Goal: Information Seeking & Learning: Understand process/instructions

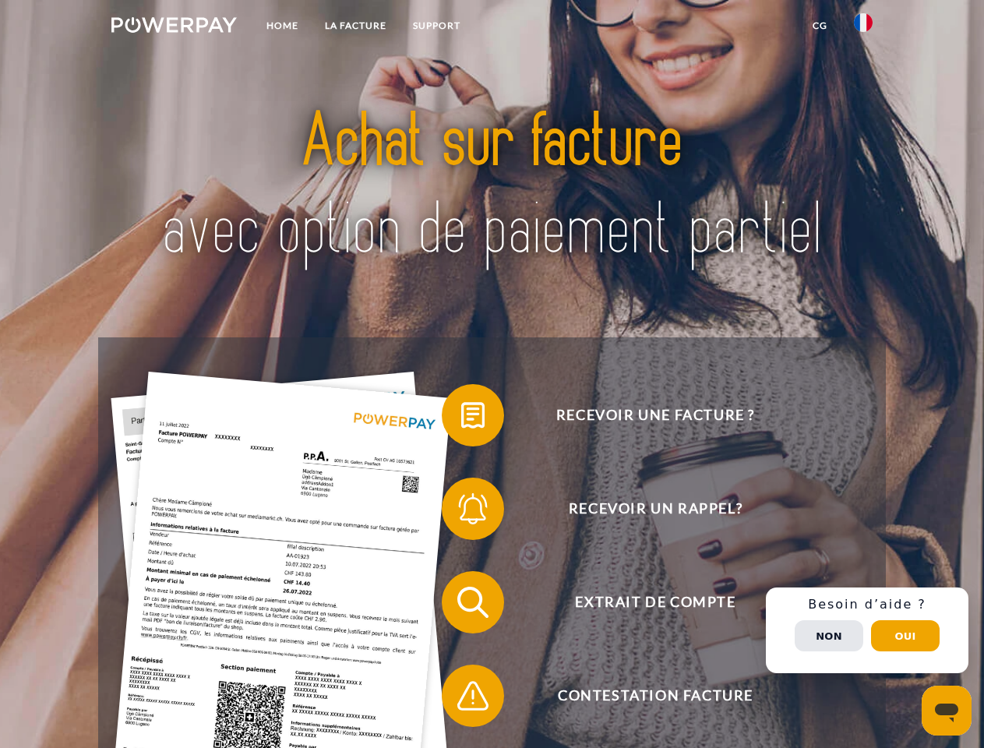
click at [174, 27] on img at bounding box center [173, 25] width 125 height 16
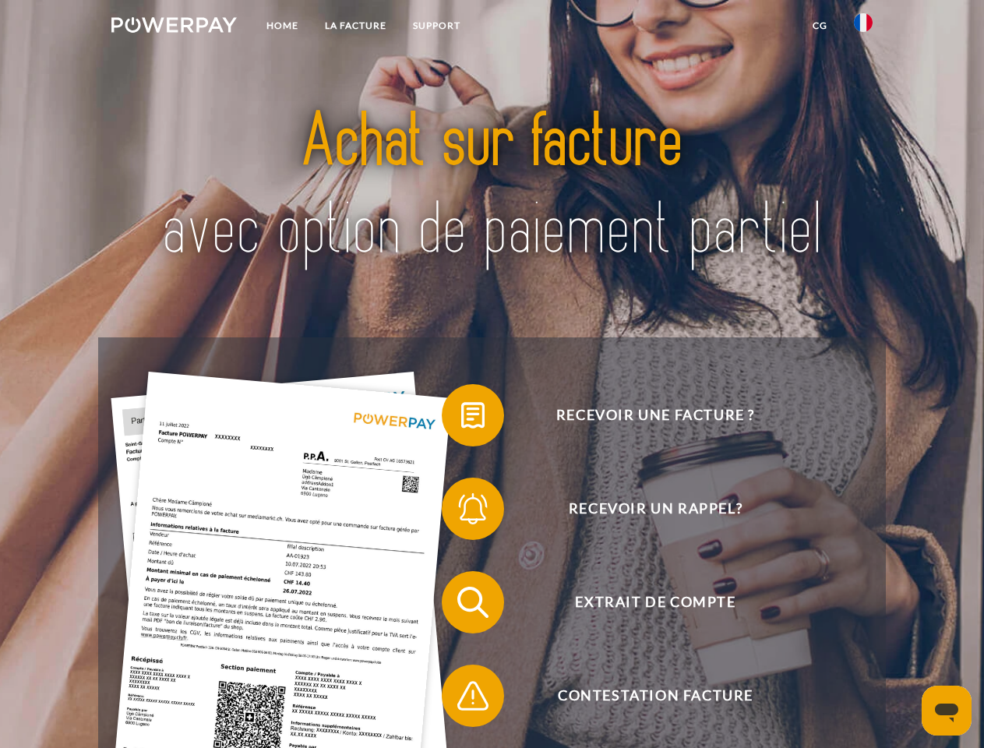
click at [863, 27] on img at bounding box center [863, 22] width 19 height 19
click at [820, 26] on link "CG" at bounding box center [820, 26] width 41 height 28
click at [461, 418] on span at bounding box center [450, 415] width 78 height 78
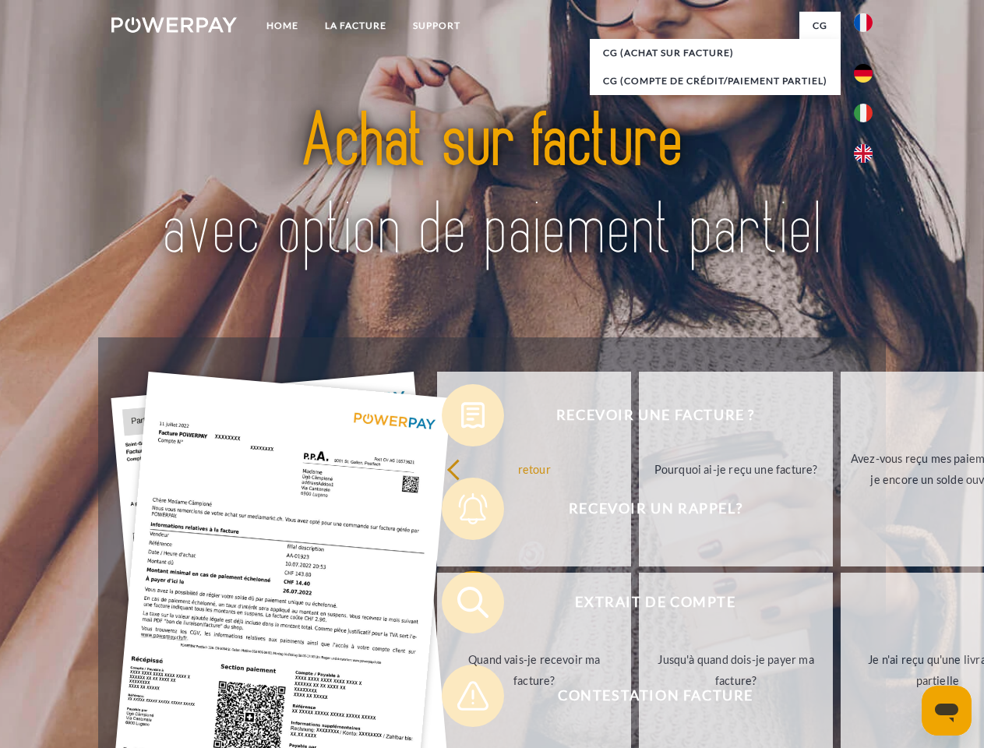
click at [461, 512] on div "Recevoir une facture ? Recevoir un rappel? Extrait de compte retour" at bounding box center [491, 648] width 787 height 623
click at [639, 606] on link "Jusqu'à quand dois-je payer ma facture?" at bounding box center [736, 670] width 194 height 195
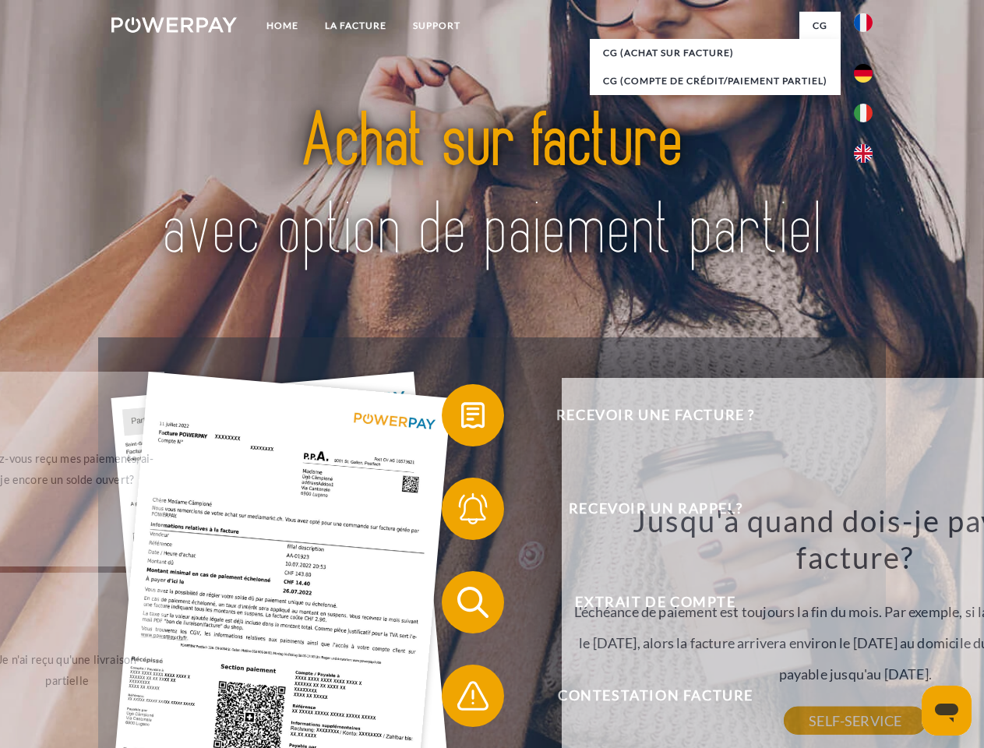
click at [461, 699] on div "Recevoir une facture ? Recevoir un rappel? Extrait de compte retour" at bounding box center [491, 648] width 787 height 623
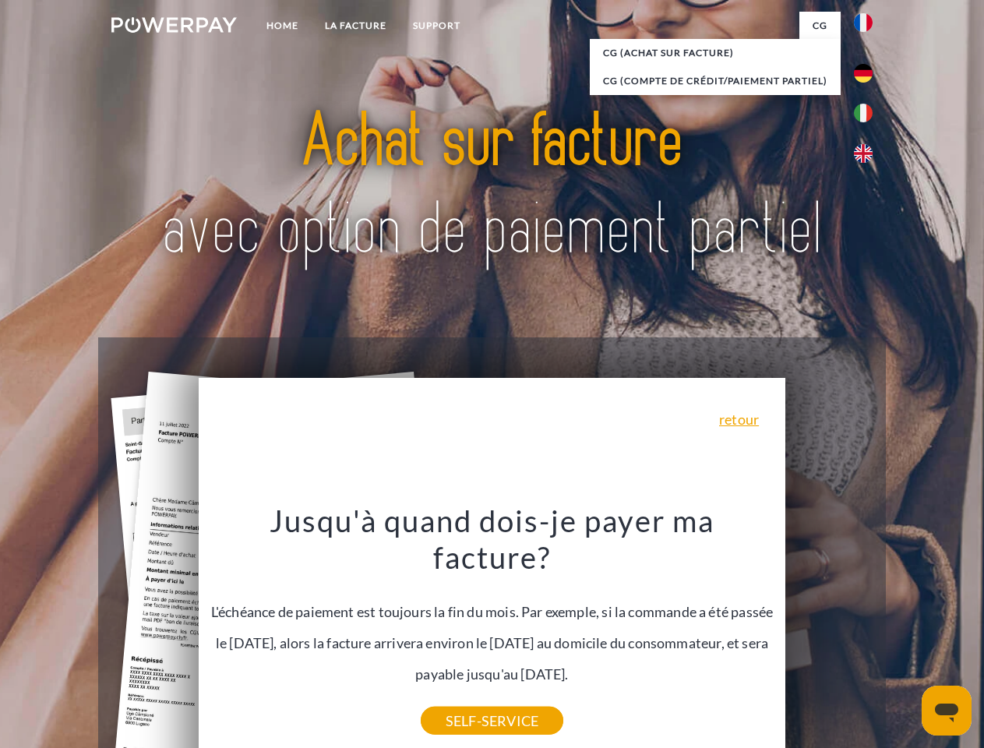
click at [867, 630] on div "Recevoir une facture ? Recevoir un rappel? Extrait de compte retour" at bounding box center [491, 648] width 787 height 623
click at [829, 634] on span "Extrait de compte" at bounding box center [655, 602] width 382 height 62
click at [906, 636] on header "Home LA FACTURE Support" at bounding box center [492, 538] width 984 height 1076
